Goal: Go to known website: Access a specific website the user already knows

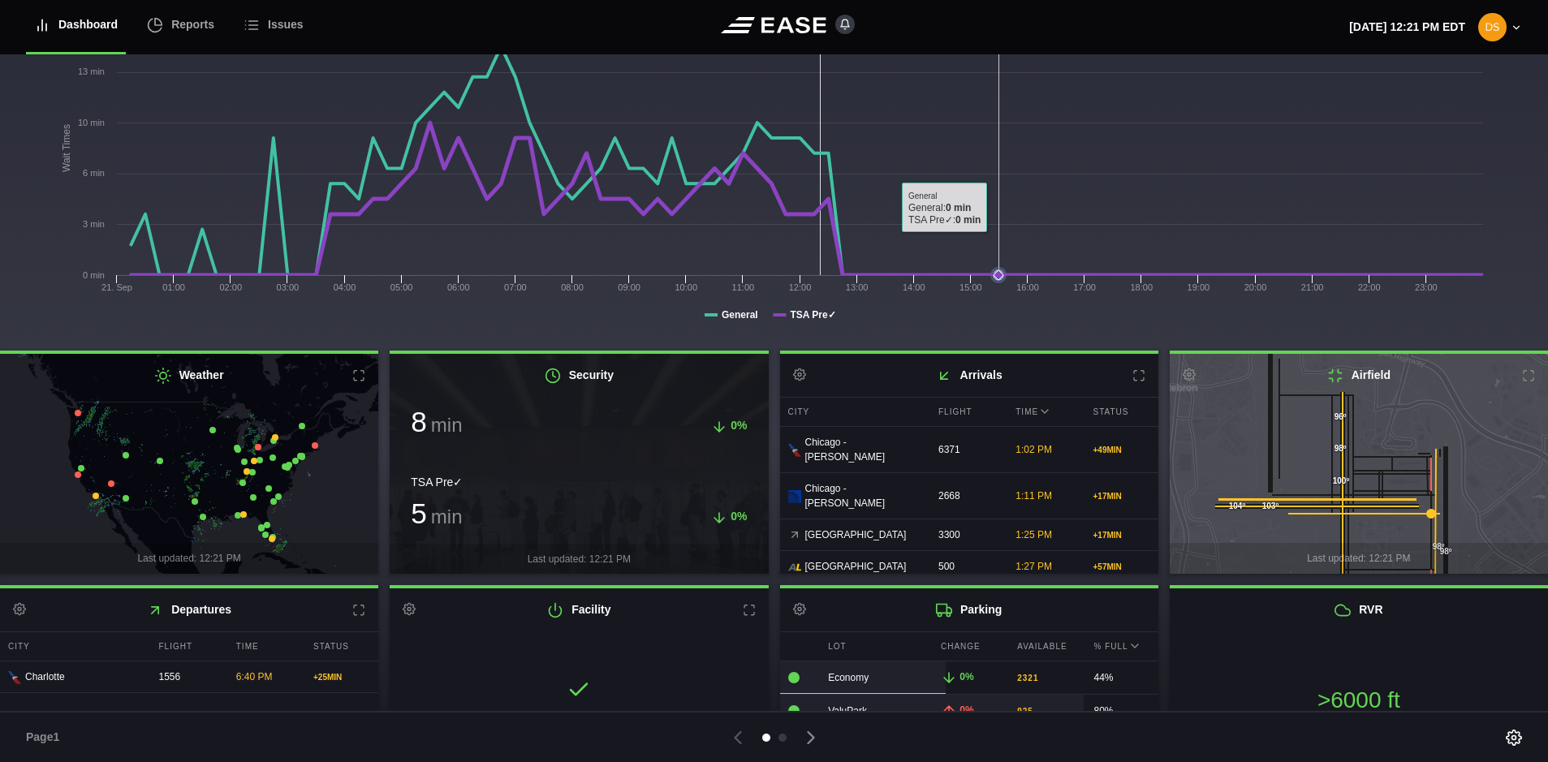
scroll to position [222, 0]
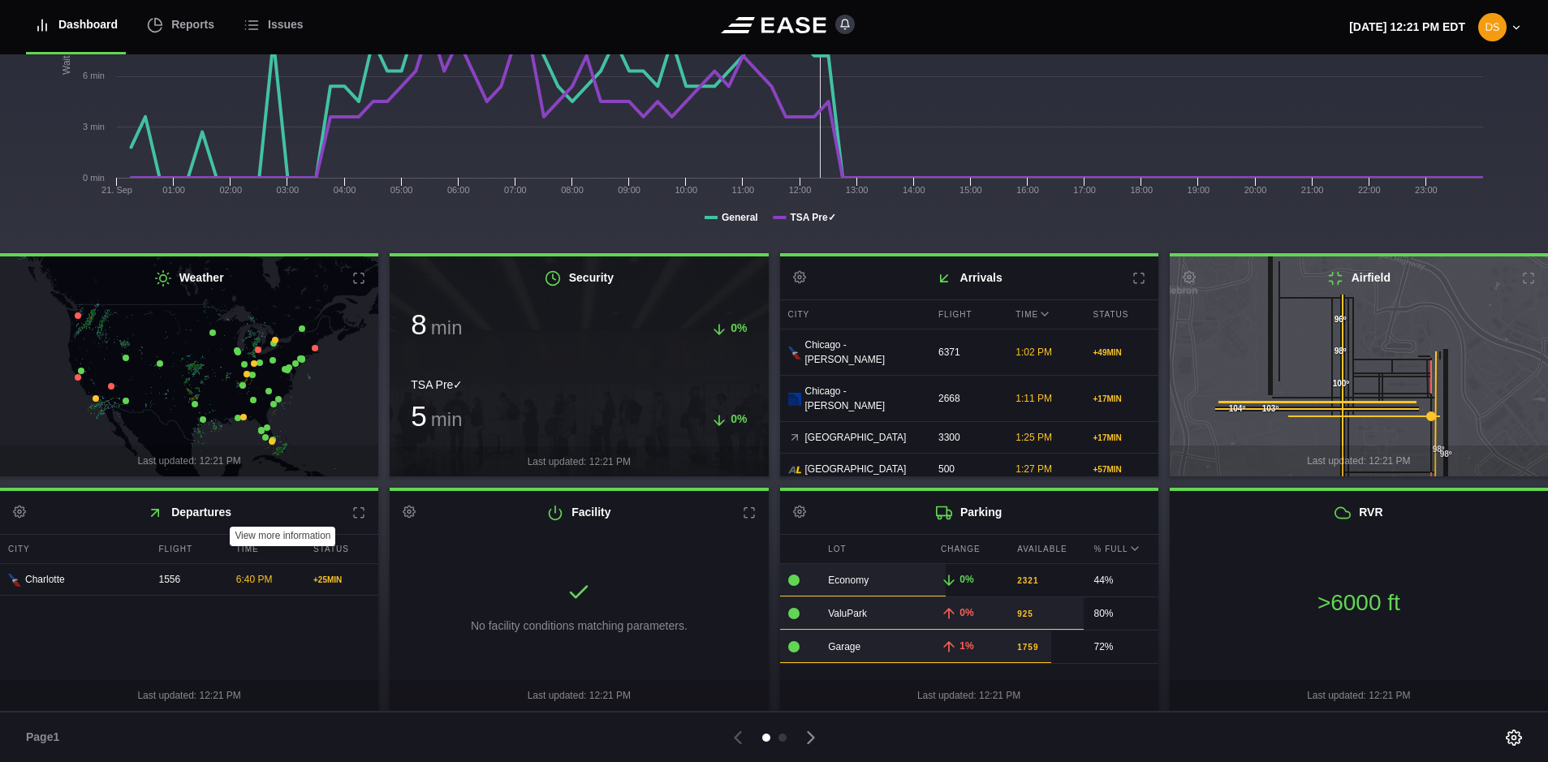
click at [357, 513] on icon at bounding box center [358, 513] width 13 height 13
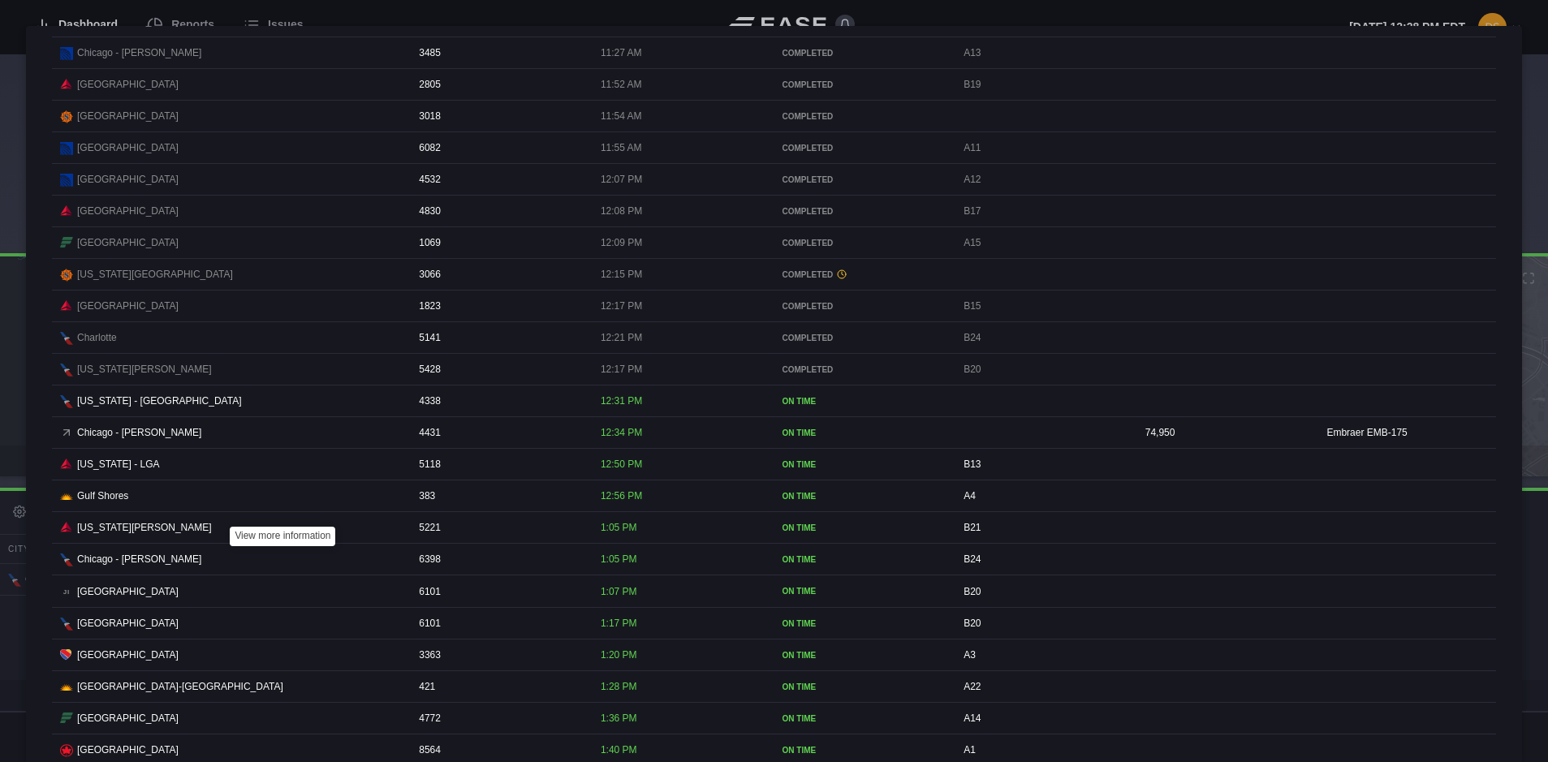
scroll to position [0, 0]
